Goal: Task Accomplishment & Management: Manage account settings

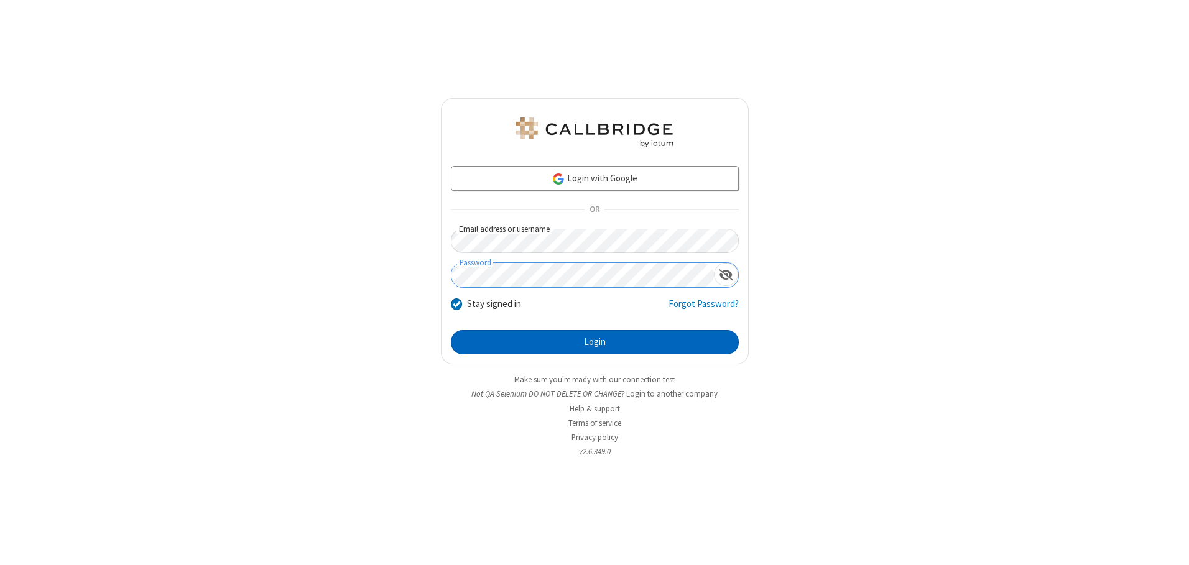
click at [594, 342] on button "Login" at bounding box center [595, 342] width 288 height 25
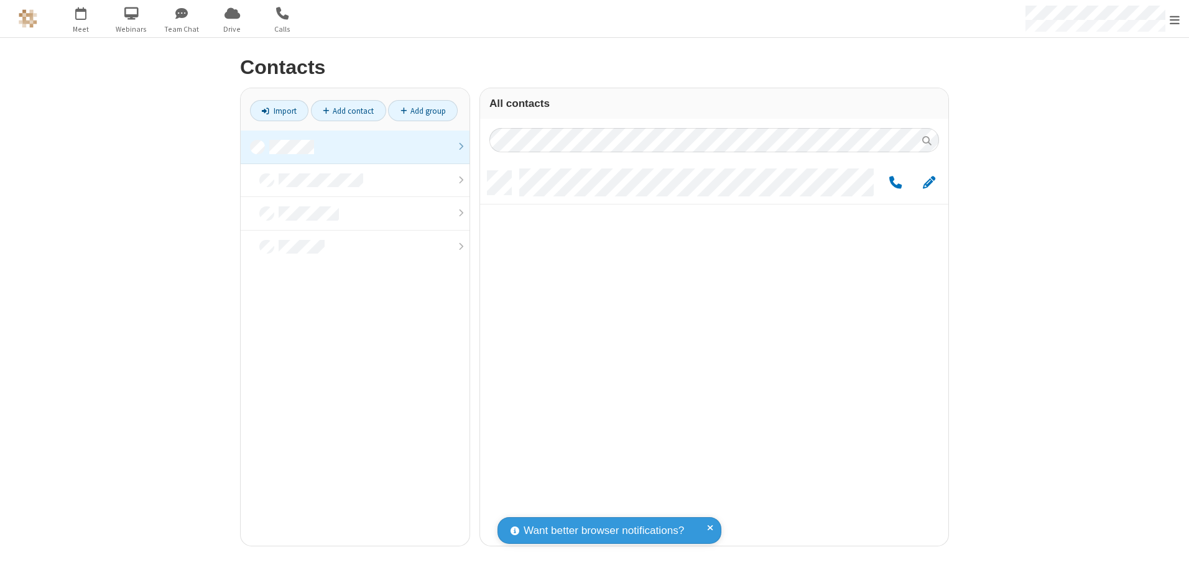
scroll to position [375, 459]
click at [355, 147] on link at bounding box center [355, 148] width 229 height 34
click at [929, 182] on span "Edit" at bounding box center [929, 183] width 12 height 16
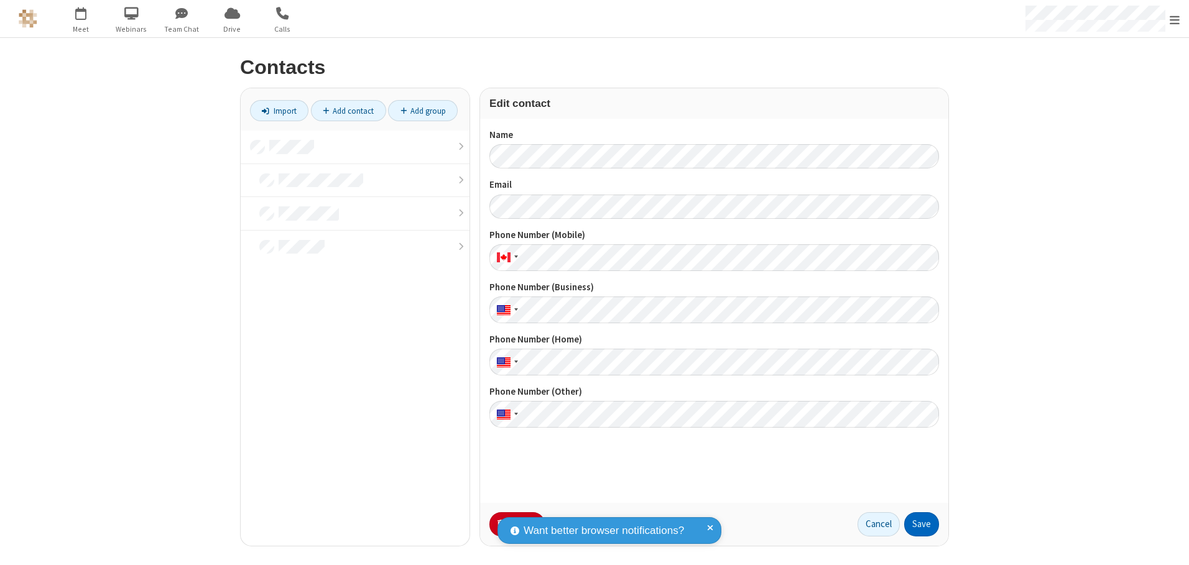
click at [921, 524] on button "Save" at bounding box center [921, 524] width 35 height 25
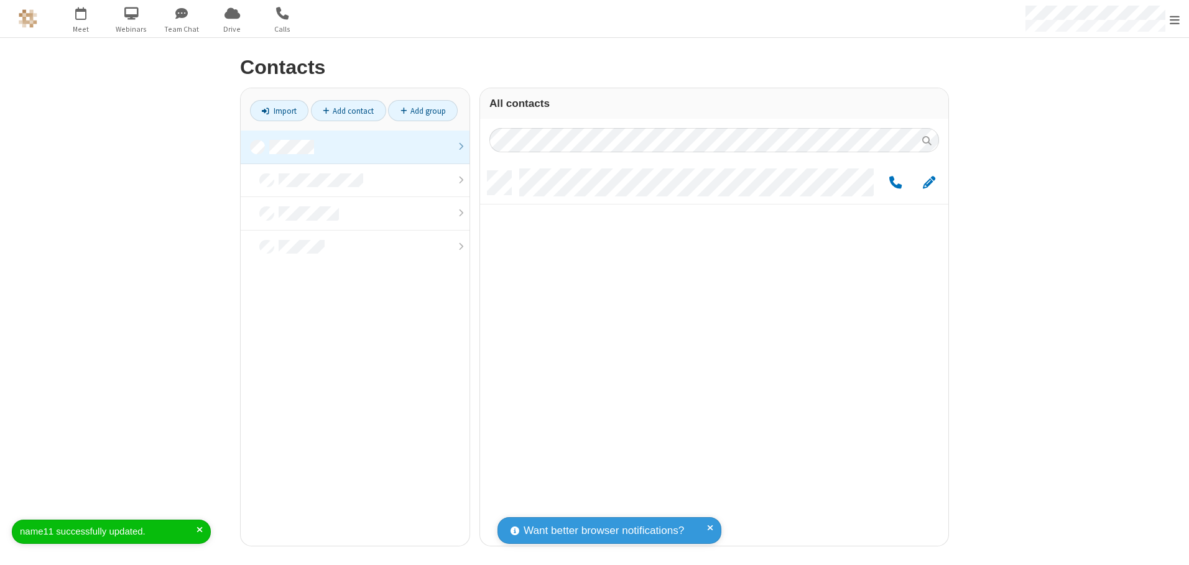
scroll to position [375, 459]
